Goal: Check status: Check status

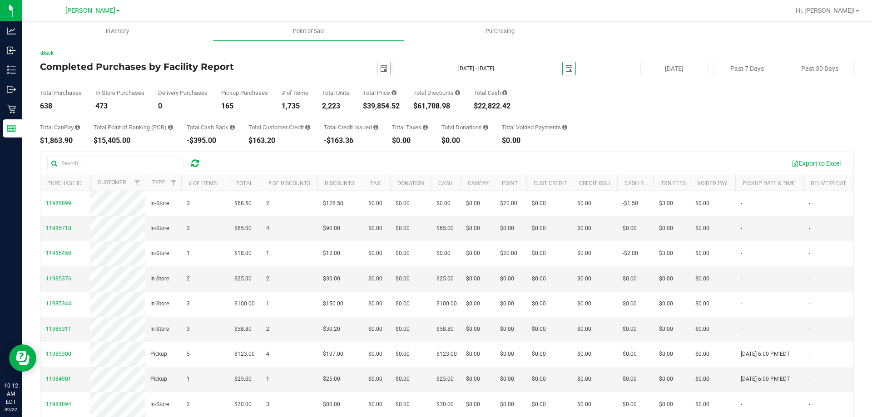
click at [380, 70] on span "select" at bounding box center [383, 68] width 7 height 7
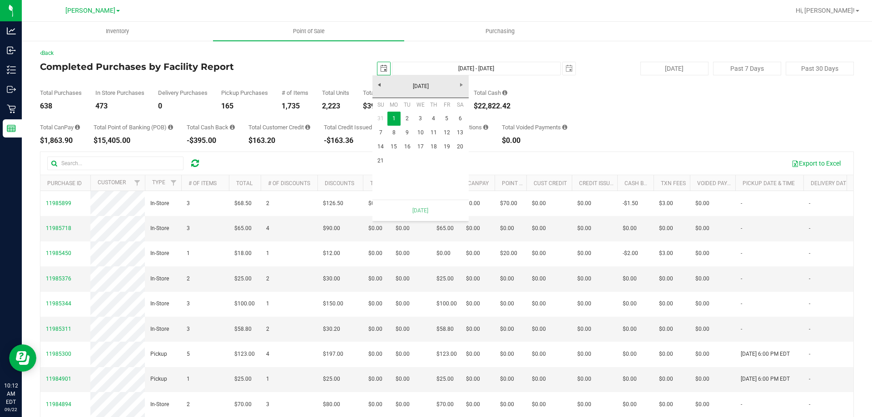
scroll to position [0, 23]
click at [396, 145] on link "15" at bounding box center [393, 147] width 13 height 14
type input "[DATE]"
type input "[DATE] - [DATE]"
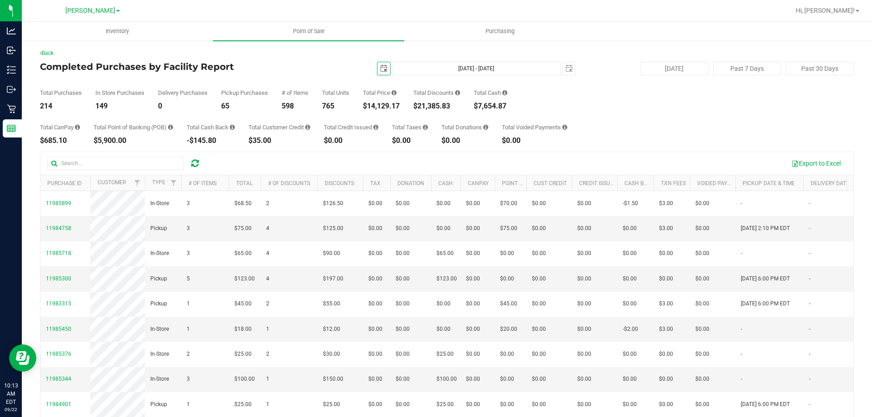
click at [377, 68] on span "select" at bounding box center [383, 68] width 13 height 13
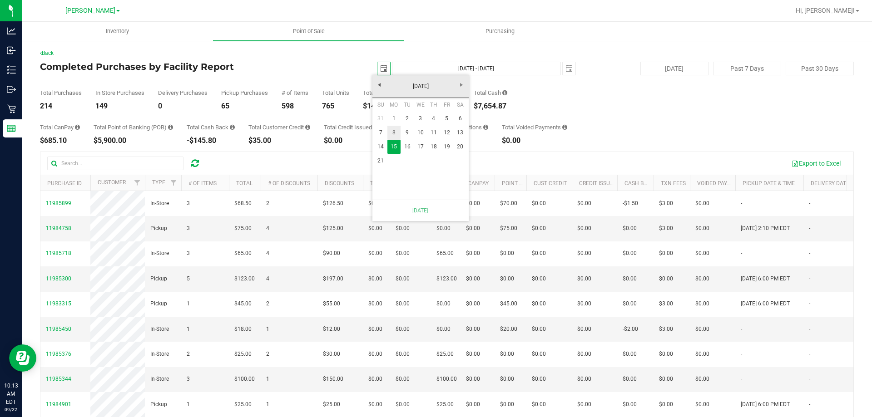
click at [394, 131] on link "8" at bounding box center [393, 133] width 13 height 14
type input "[DATE]"
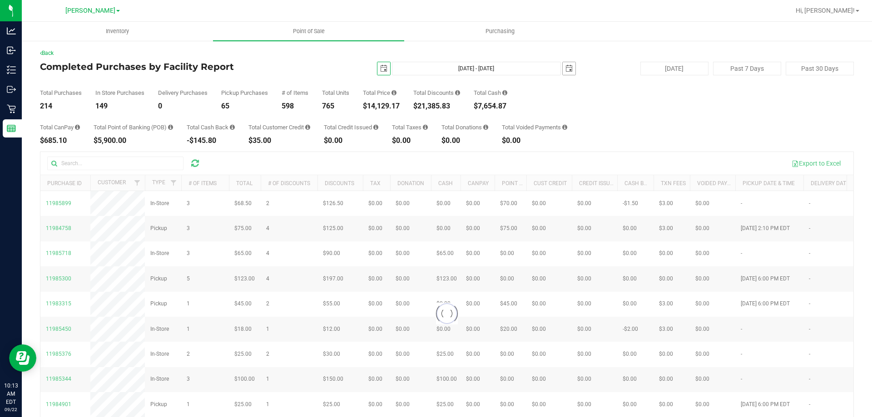
click at [567, 68] on span "select" at bounding box center [568, 68] width 7 height 7
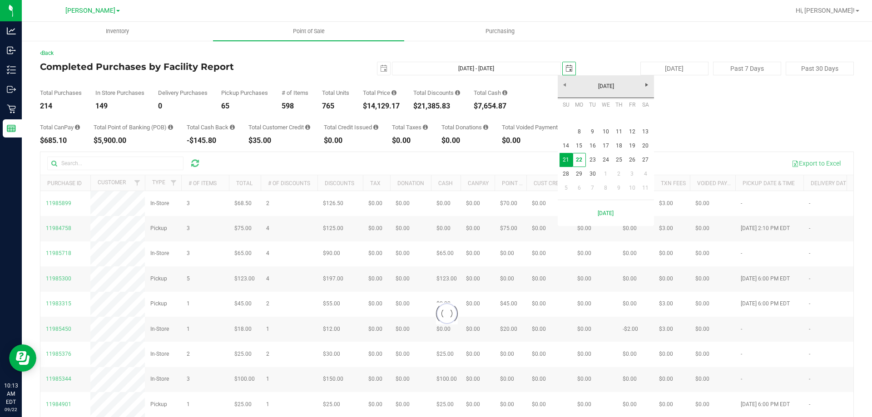
scroll to position [0, 23]
click at [568, 146] on link "14" at bounding box center [565, 146] width 13 height 14
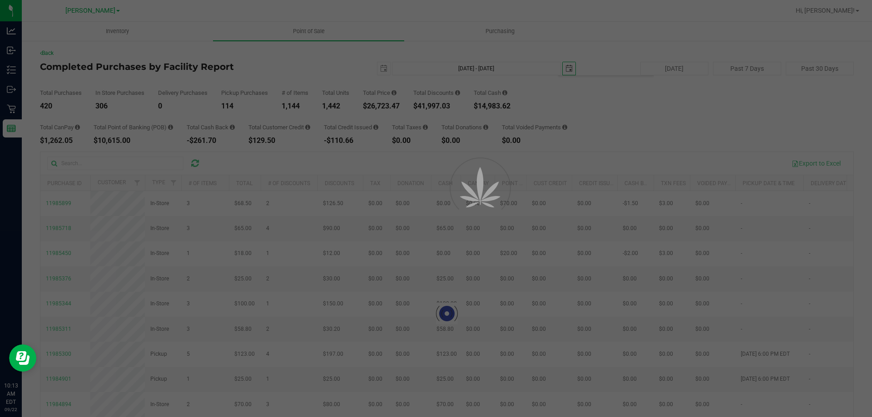
type input "[DATE] - [DATE]"
type input "[DATE]"
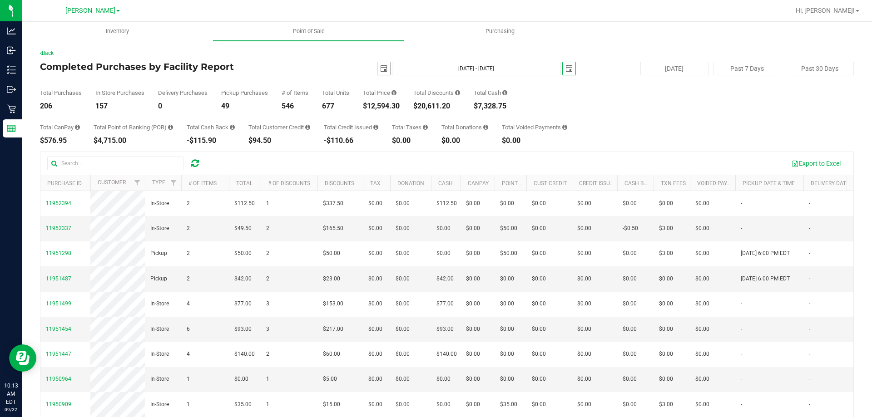
click at [380, 70] on span "select" at bounding box center [383, 68] width 7 height 7
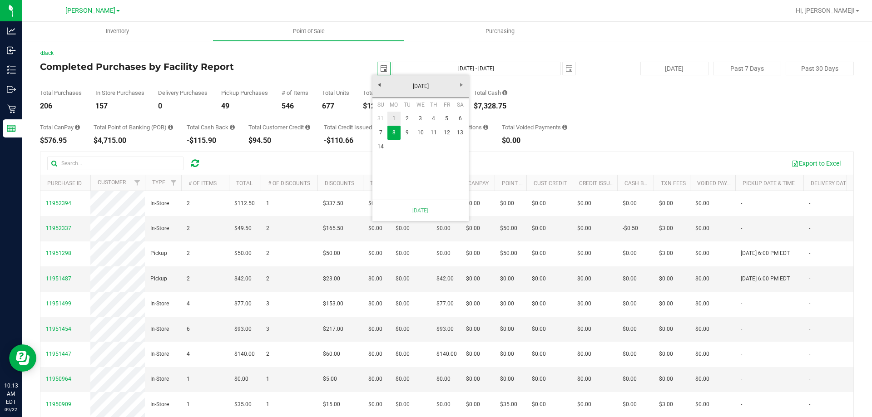
click at [395, 115] on link "1" at bounding box center [393, 119] width 13 height 14
type input "[DATE] - [DATE]"
type input "[DATE]"
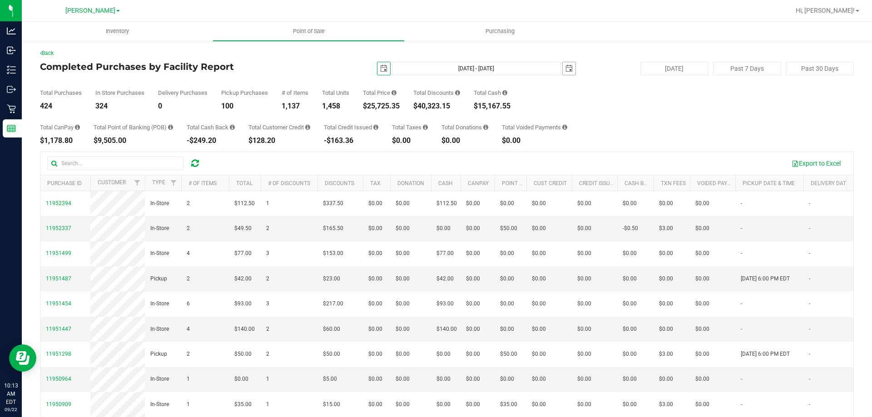
click at [565, 70] on span "select" at bounding box center [568, 68] width 7 height 7
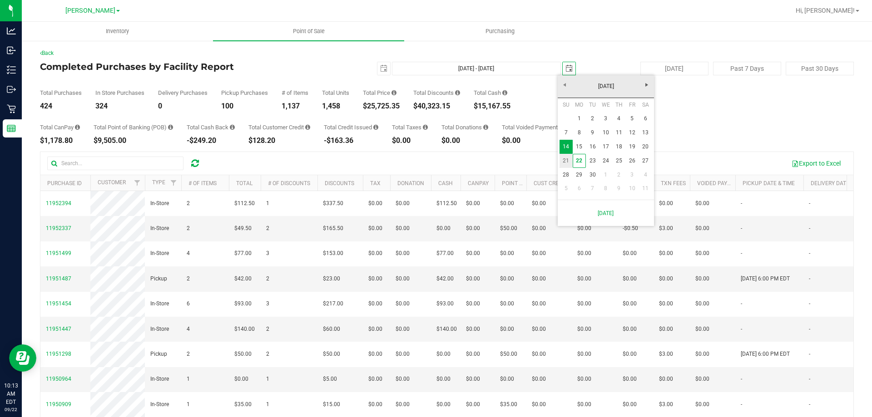
click at [564, 157] on link "21" at bounding box center [565, 161] width 13 height 14
type input "[DATE] - [DATE]"
type input "[DATE]"
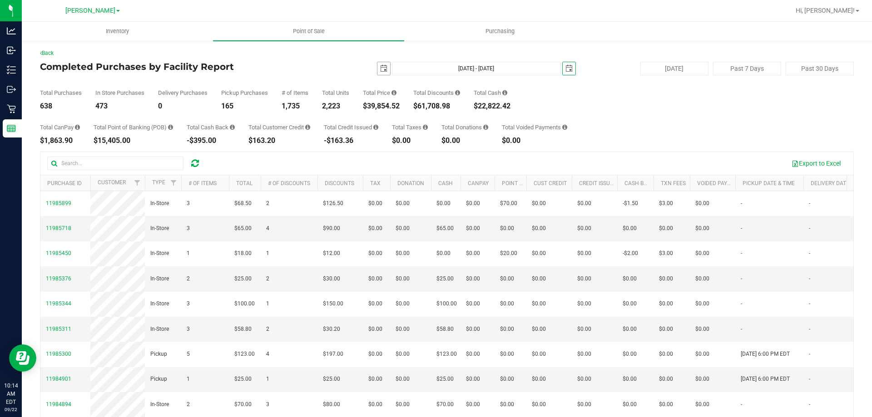
click at [381, 68] on span "select" at bounding box center [383, 68] width 7 height 7
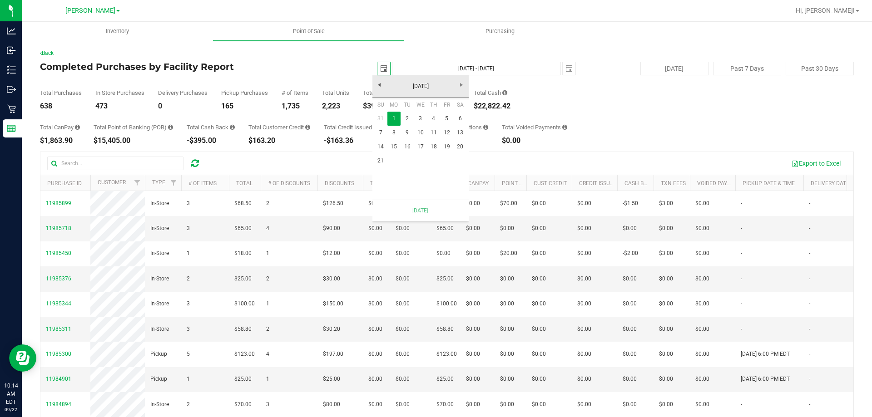
scroll to position [0, 23]
click at [378, 86] on link "[DATE]" at bounding box center [421, 86] width 98 height 14
click at [384, 110] on link "Jan" at bounding box center [385, 110] width 23 height 23
click at [346, 105] on div "2,223" at bounding box center [335, 106] width 27 height 7
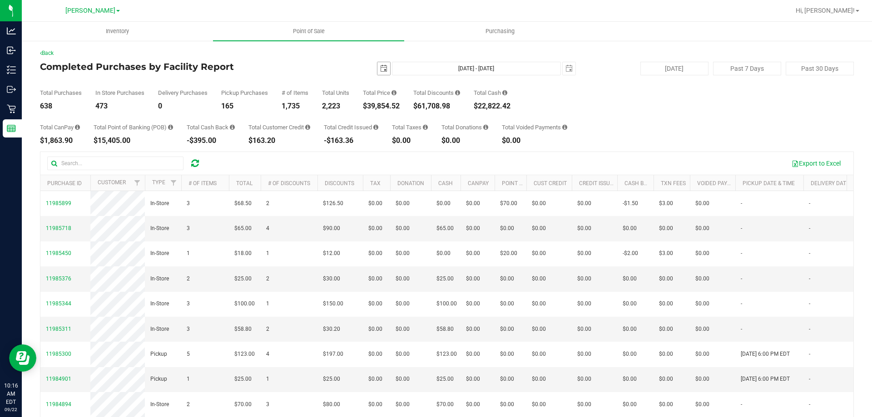
click at [380, 68] on span "select" at bounding box center [383, 68] width 7 height 7
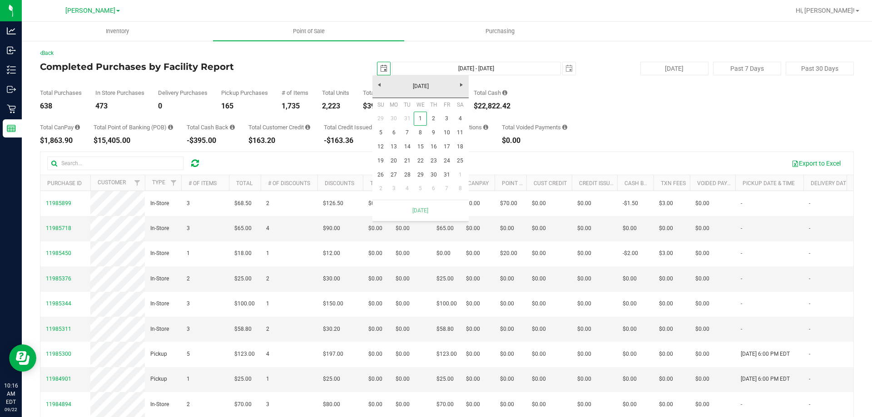
scroll to position [0, 23]
click at [464, 81] on span "Next" at bounding box center [461, 84] width 7 height 7
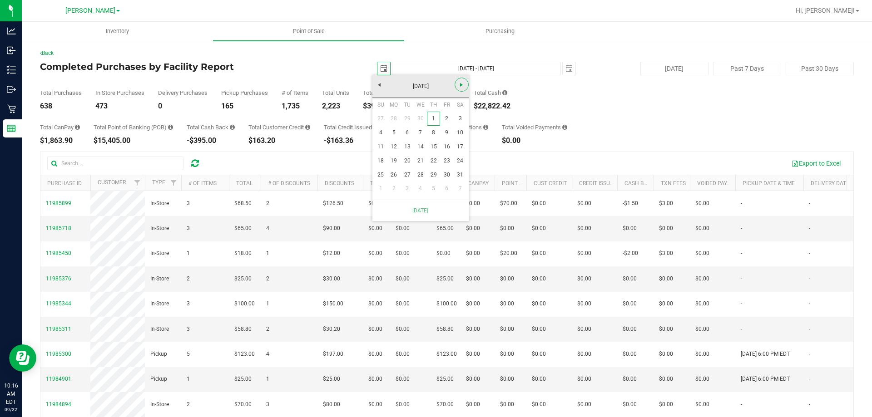
click at [464, 81] on span "Next" at bounding box center [461, 84] width 7 height 7
click at [388, 143] on link "15" at bounding box center [393, 147] width 13 height 14
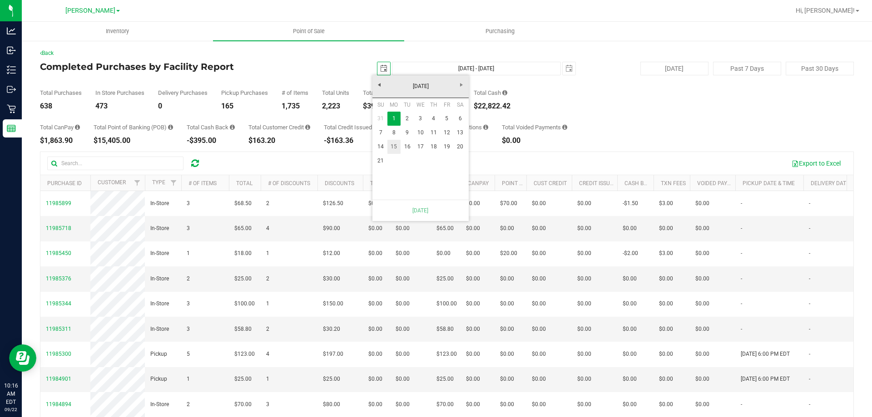
type input "[DATE] - [DATE]"
type input "[DATE]"
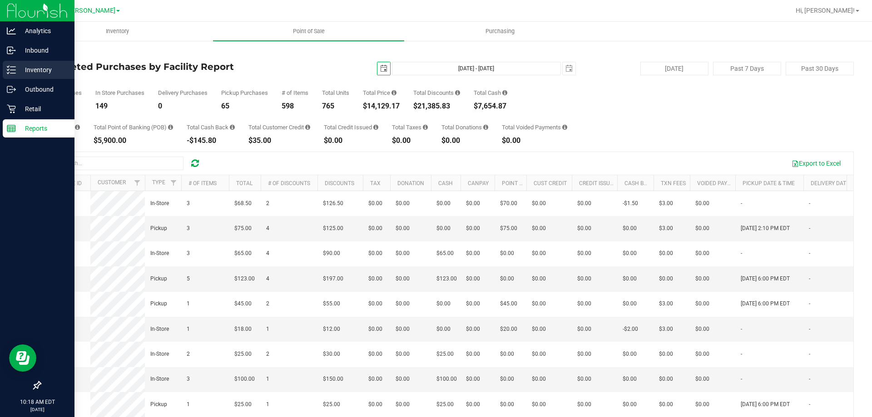
click at [17, 69] on p "Inventory" at bounding box center [43, 69] width 54 height 11
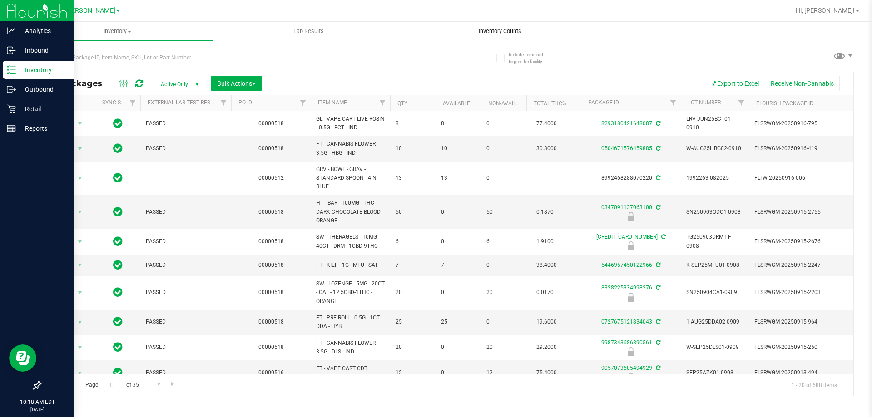
click at [494, 29] on span "Inventory Counts" at bounding box center [499, 31] width 67 height 8
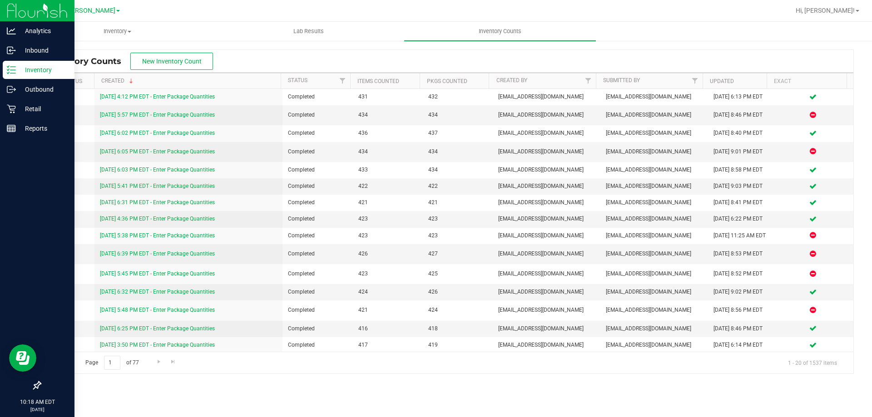
click at [640, 391] on div "Inventory All packages All inventory Waste log Create inventory Lab Results Inv…" at bounding box center [447, 219] width 850 height 395
click at [163, 116] on link "[DATE] 5:57 PM EDT - Enter Package Quantities" at bounding box center [157, 115] width 115 height 6
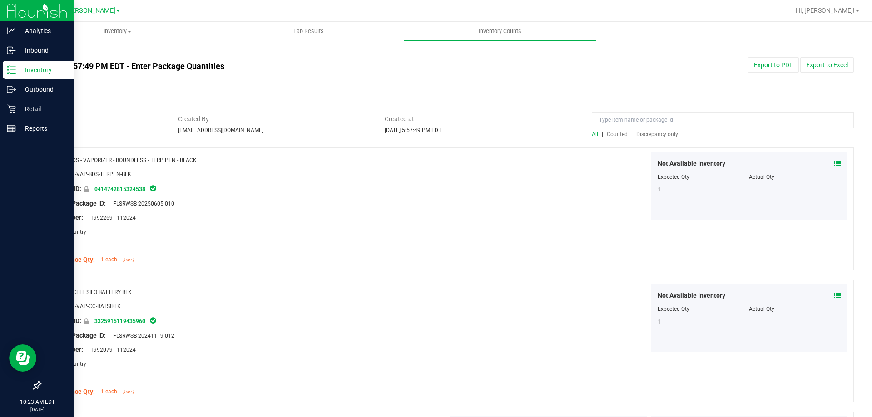
click at [657, 136] on span "Discrepancy only" at bounding box center [657, 134] width 42 height 6
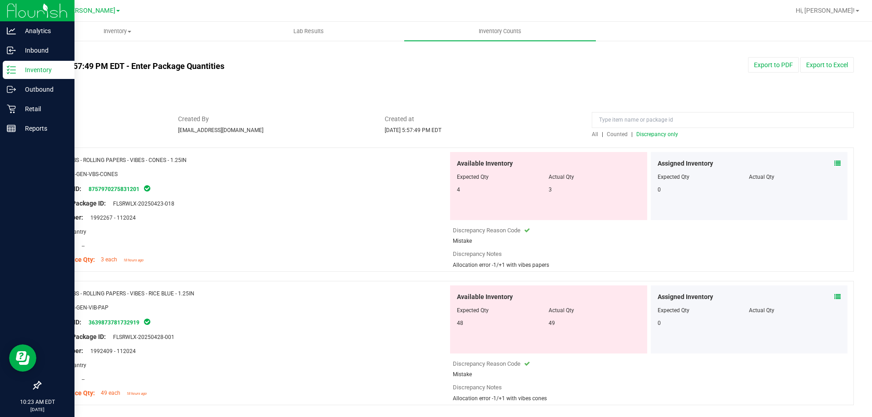
click at [45, 70] on p "Inventory" at bounding box center [43, 69] width 54 height 11
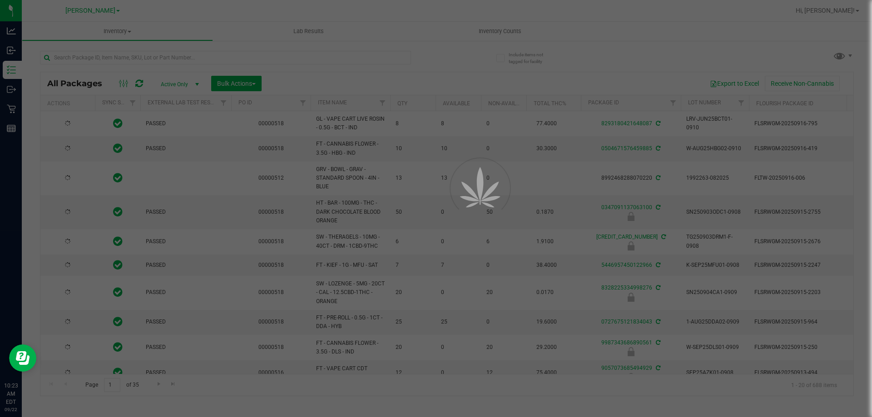
drag, startPoint x: 468, startPoint y: 28, endPoint x: 487, endPoint y: 34, distance: 20.0
click at [487, 34] on div at bounding box center [436, 208] width 872 height 417
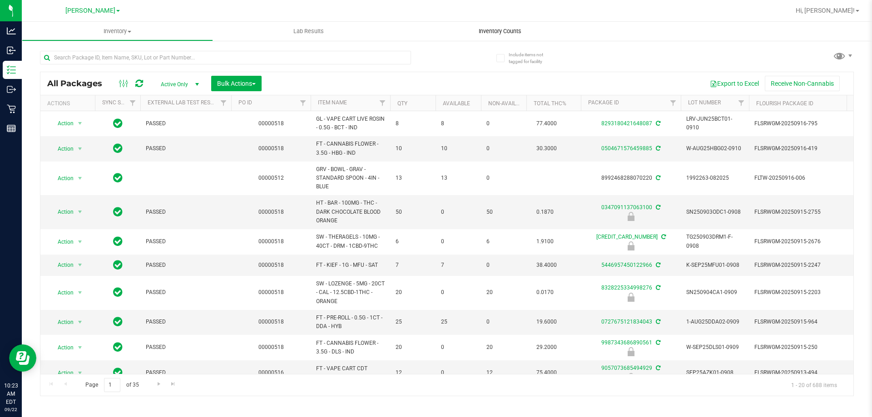
click at [489, 31] on span "Inventory Counts" at bounding box center [499, 31] width 67 height 8
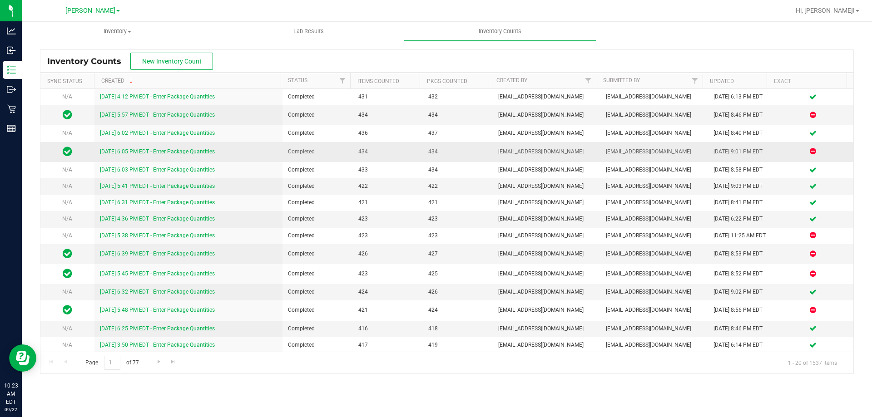
click at [200, 150] on link "[DATE] 6:05 PM EDT - Enter Package Quantities" at bounding box center [157, 151] width 115 height 6
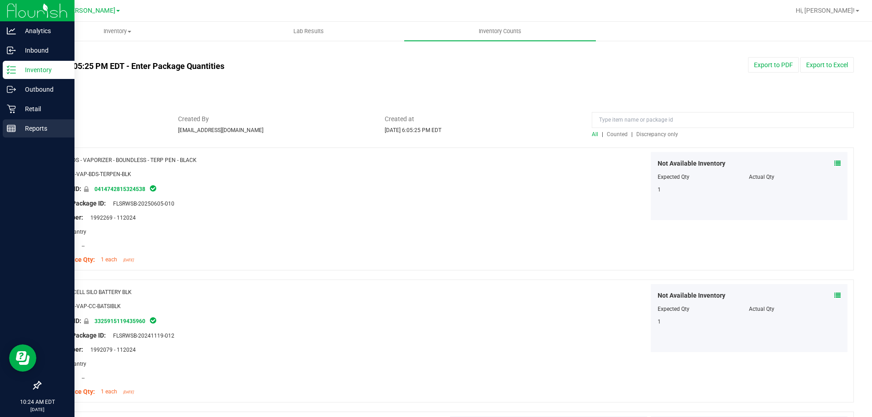
click at [20, 122] on div "Reports" at bounding box center [39, 128] width 72 height 18
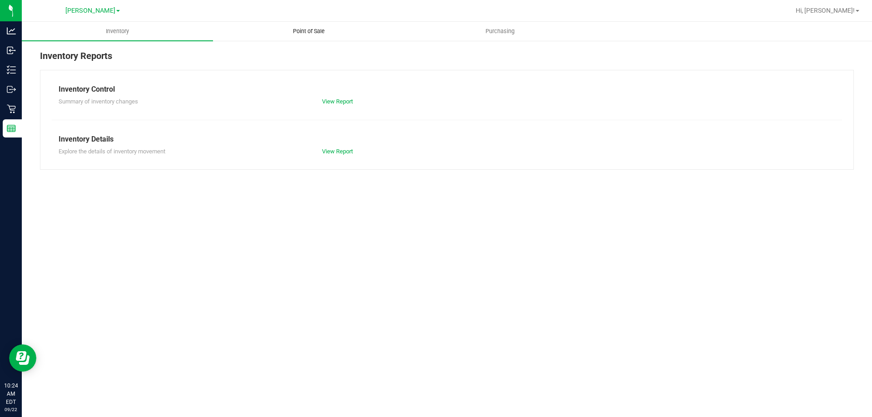
click at [308, 24] on uib-tab-heading "Point of Sale" at bounding box center [308, 31] width 190 height 18
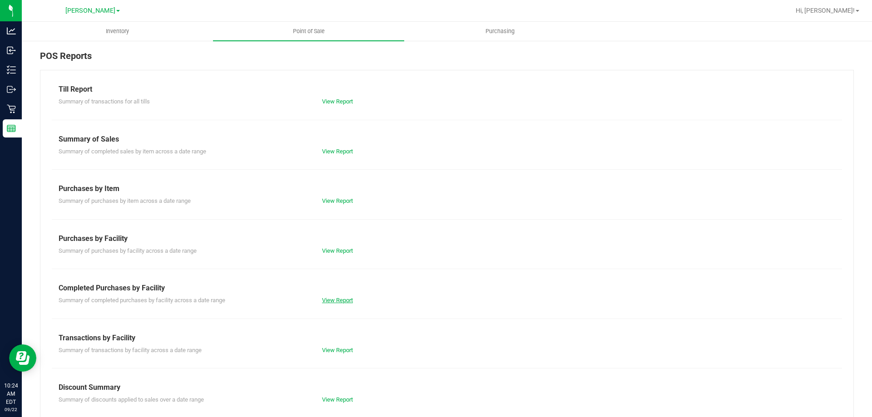
click at [328, 303] on link "View Report" at bounding box center [337, 300] width 31 height 7
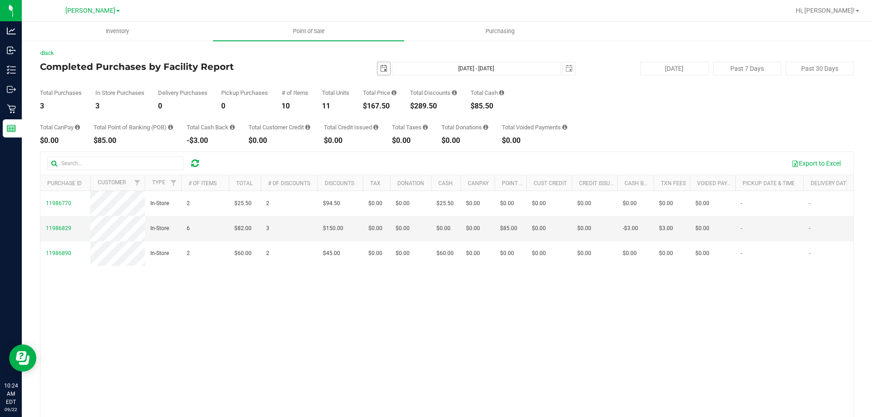
click at [380, 71] on span "select" at bounding box center [383, 68] width 7 height 7
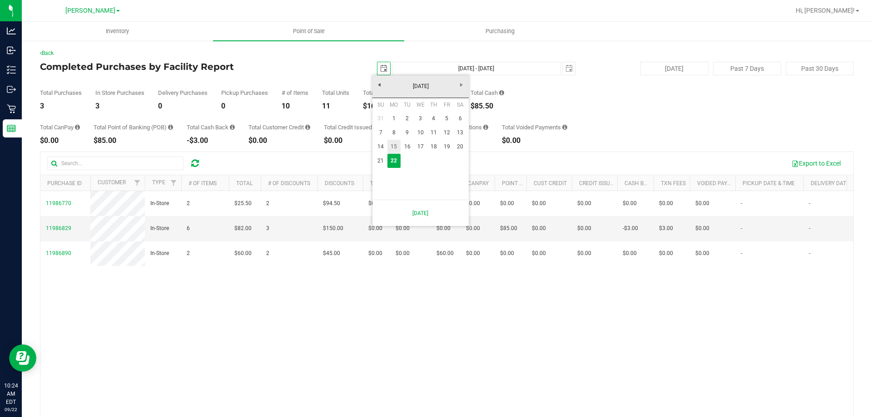
click at [395, 149] on link "15" at bounding box center [393, 147] width 13 height 14
type input "[DATE]"
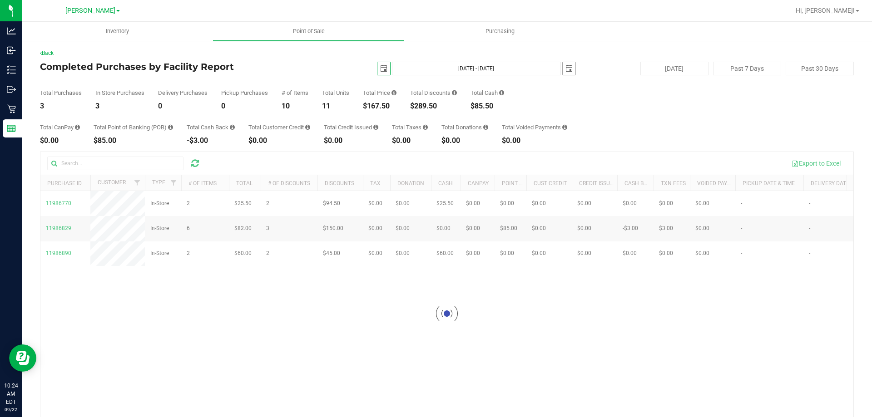
click at [565, 68] on span "select" at bounding box center [568, 68] width 7 height 7
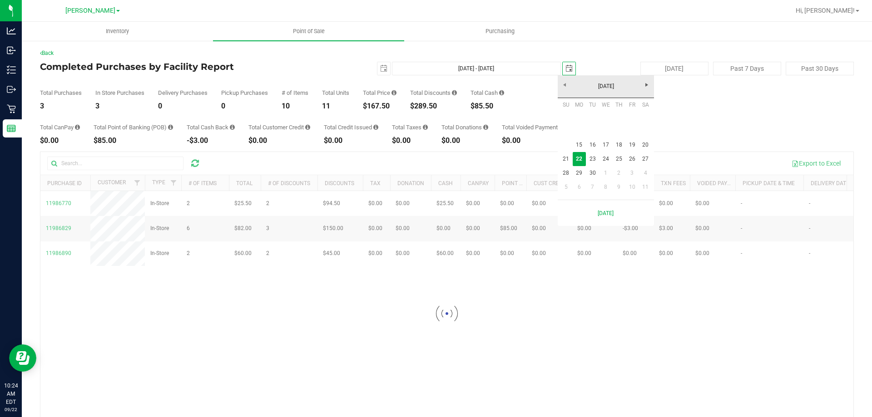
scroll to position [0, 23]
click at [563, 157] on link "21" at bounding box center [565, 159] width 13 height 14
type input "[DATE] - [DATE]"
type input "[DATE]"
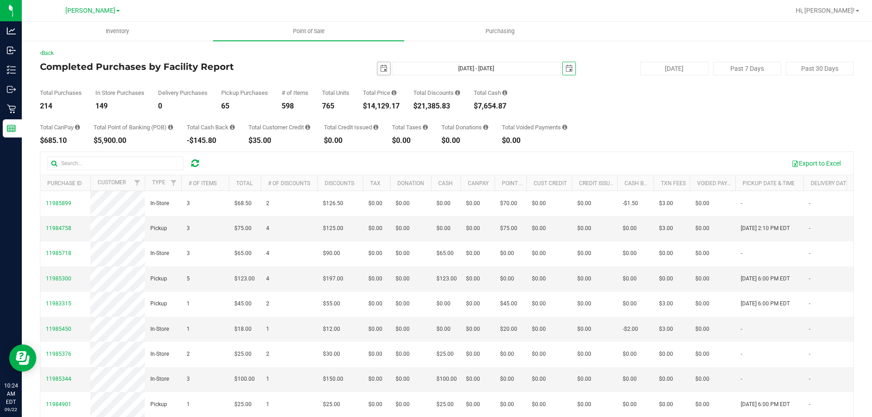
click at [380, 71] on span "select" at bounding box center [383, 68] width 7 height 7
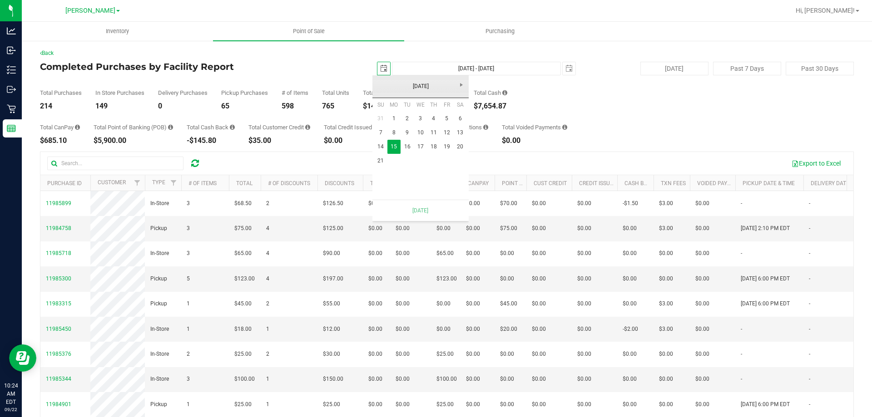
scroll to position [0, 23]
click at [393, 118] on link "1" at bounding box center [393, 119] width 13 height 14
type input "[DATE] - [DATE]"
type input "[DATE]"
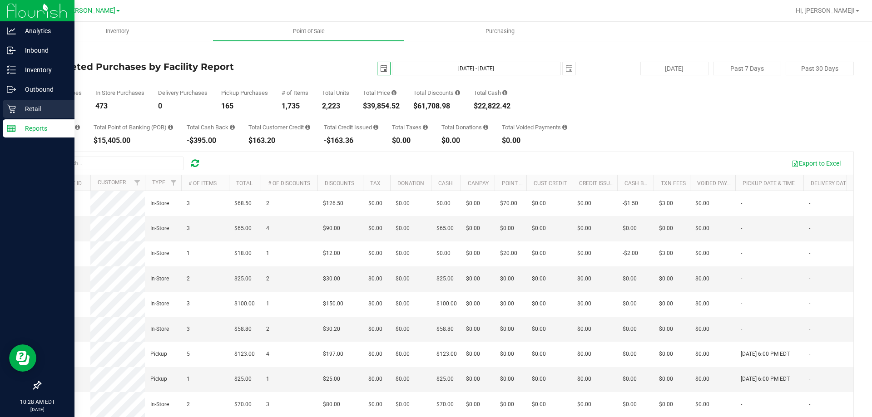
click at [15, 103] on div "Retail" at bounding box center [39, 109] width 72 height 18
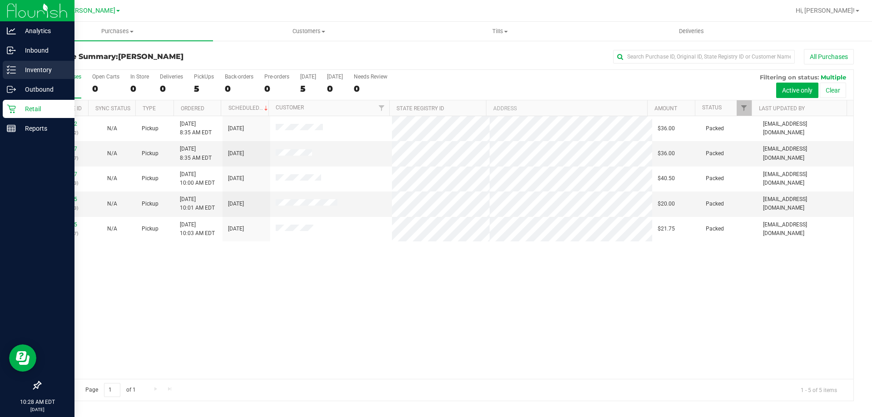
click at [37, 69] on p "Inventory" at bounding box center [43, 69] width 54 height 11
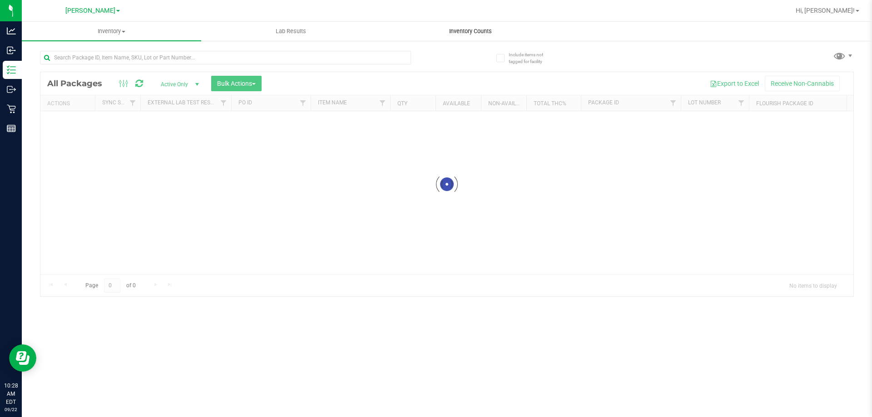
click at [471, 37] on uib-tab-heading "Inventory Counts" at bounding box center [470, 31] width 178 height 18
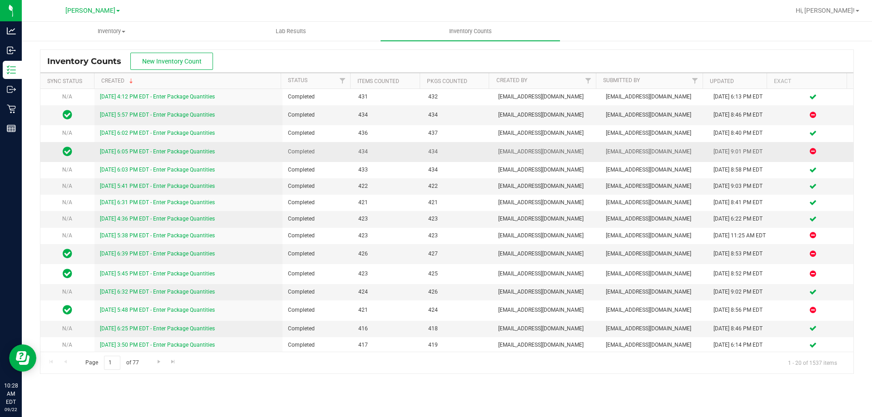
click at [181, 150] on link "[DATE] 6:05 PM EDT - Enter Package Quantities" at bounding box center [157, 151] width 115 height 6
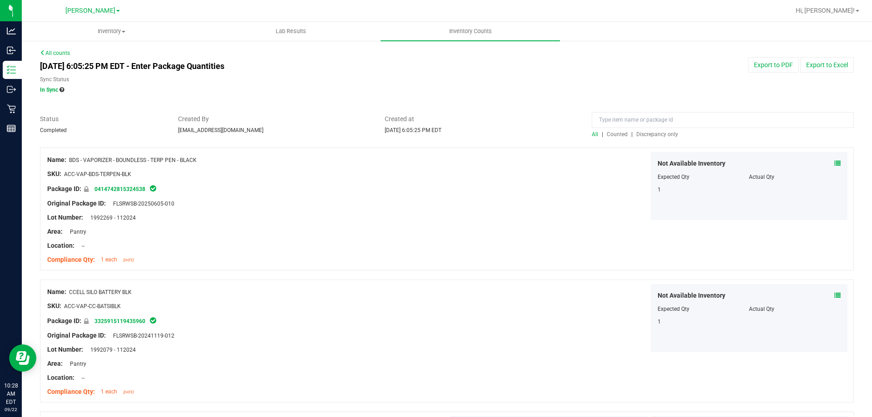
click at [650, 130] on div "All | Counted | Discrepancy only" at bounding box center [723, 134] width 262 height 8
click at [650, 131] on span "Discrepancy only" at bounding box center [657, 134] width 42 height 6
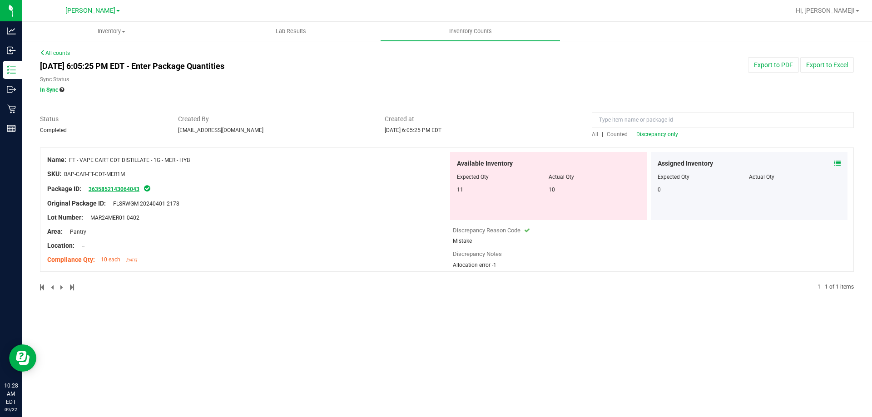
click at [120, 190] on link "3635852143064043" at bounding box center [114, 189] width 51 height 6
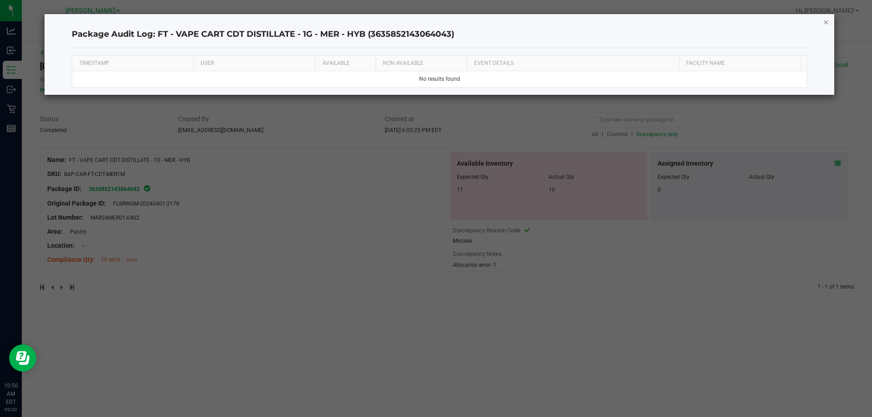
click at [823, 20] on icon "button" at bounding box center [826, 21] width 6 height 11
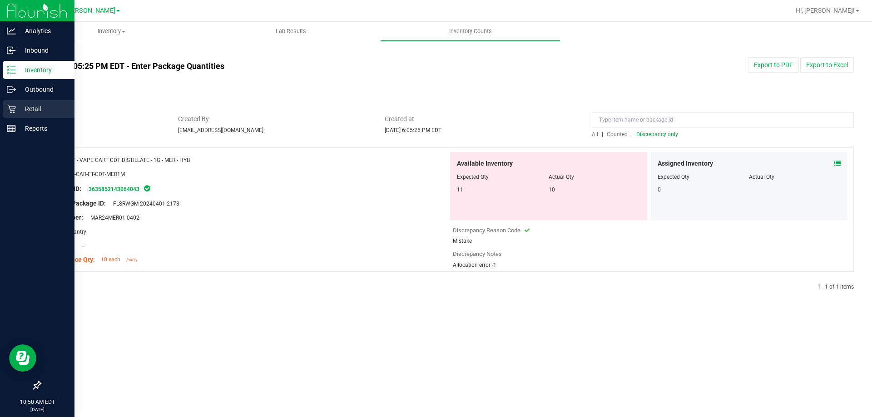
click at [5, 110] on div "Retail" at bounding box center [39, 109] width 72 height 18
